Goal: Navigation & Orientation: Find specific page/section

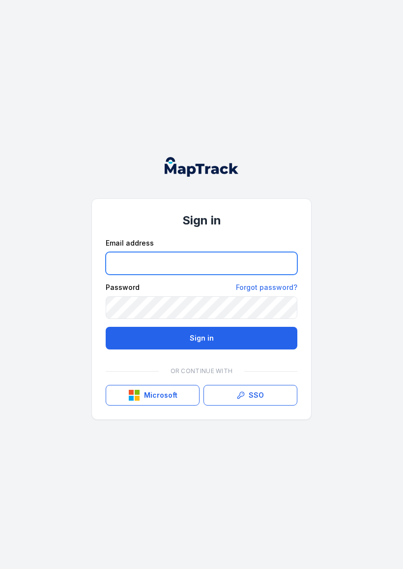
click at [232, 263] on input "email" at bounding box center [202, 263] width 192 height 23
type input "**********"
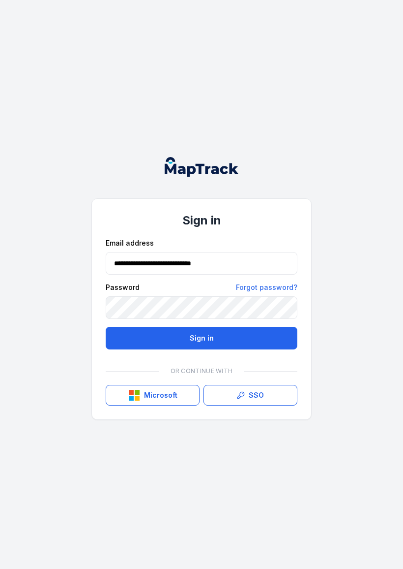
click at [202, 338] on button "Sign in" at bounding box center [202, 338] width 192 height 23
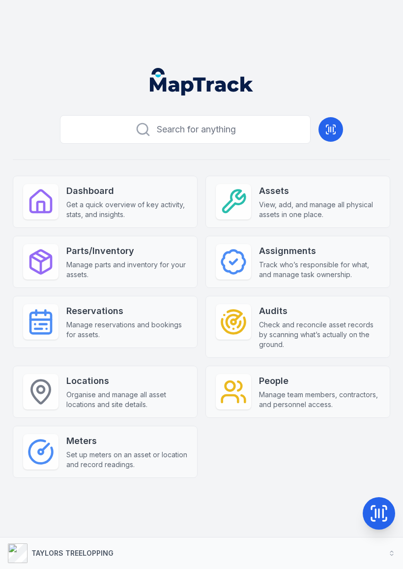
click at [333, 132] on icon at bounding box center [331, 129] width 12 height 12
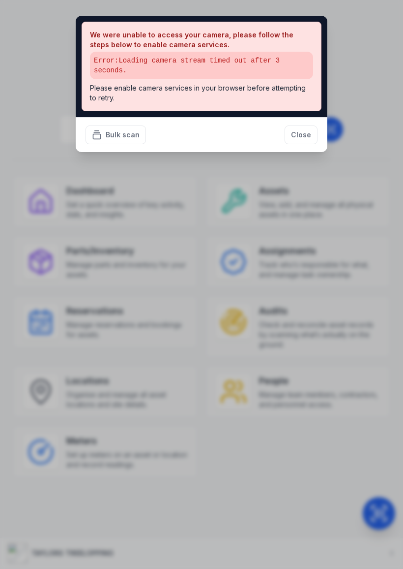
click at [304, 132] on button "Close" at bounding box center [301, 134] width 33 height 19
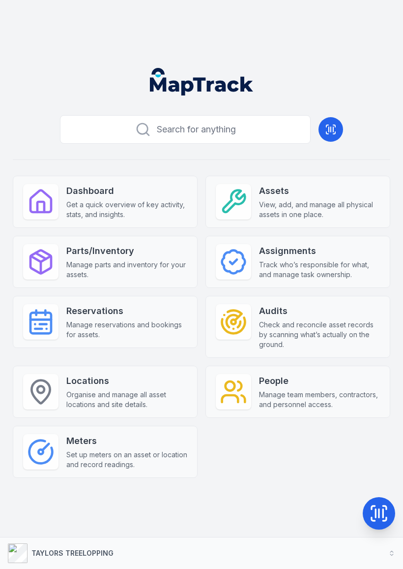
click at [331, 129] on icon at bounding box center [331, 129] width 0 height 5
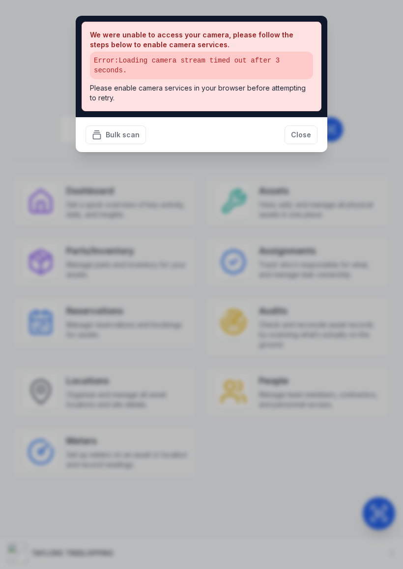
click at [300, 132] on button "Close" at bounding box center [301, 134] width 33 height 19
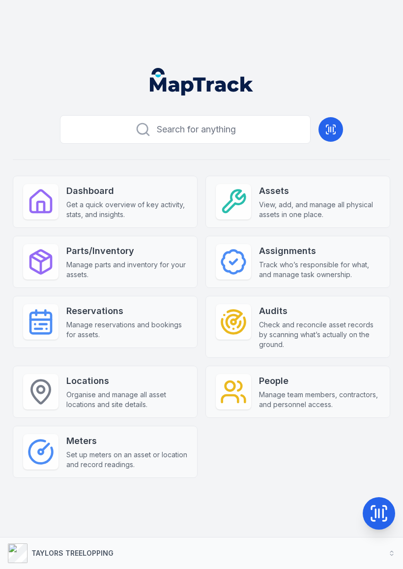
click at [103, 547] on div "TAYLORS TREELOPPING" at bounding box center [61, 553] width 106 height 20
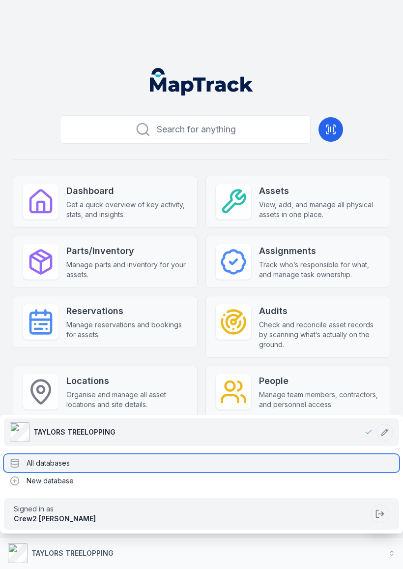
click at [39, 460] on div "All databases" at bounding box center [201, 463] width 395 height 18
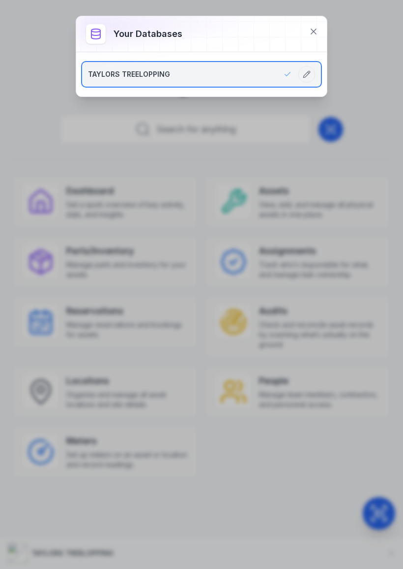
click at [228, 71] on link "TAYLORS TREELOPPING" at bounding box center [190, 74] width 204 height 10
